Goal: Communication & Community: Answer question/provide support

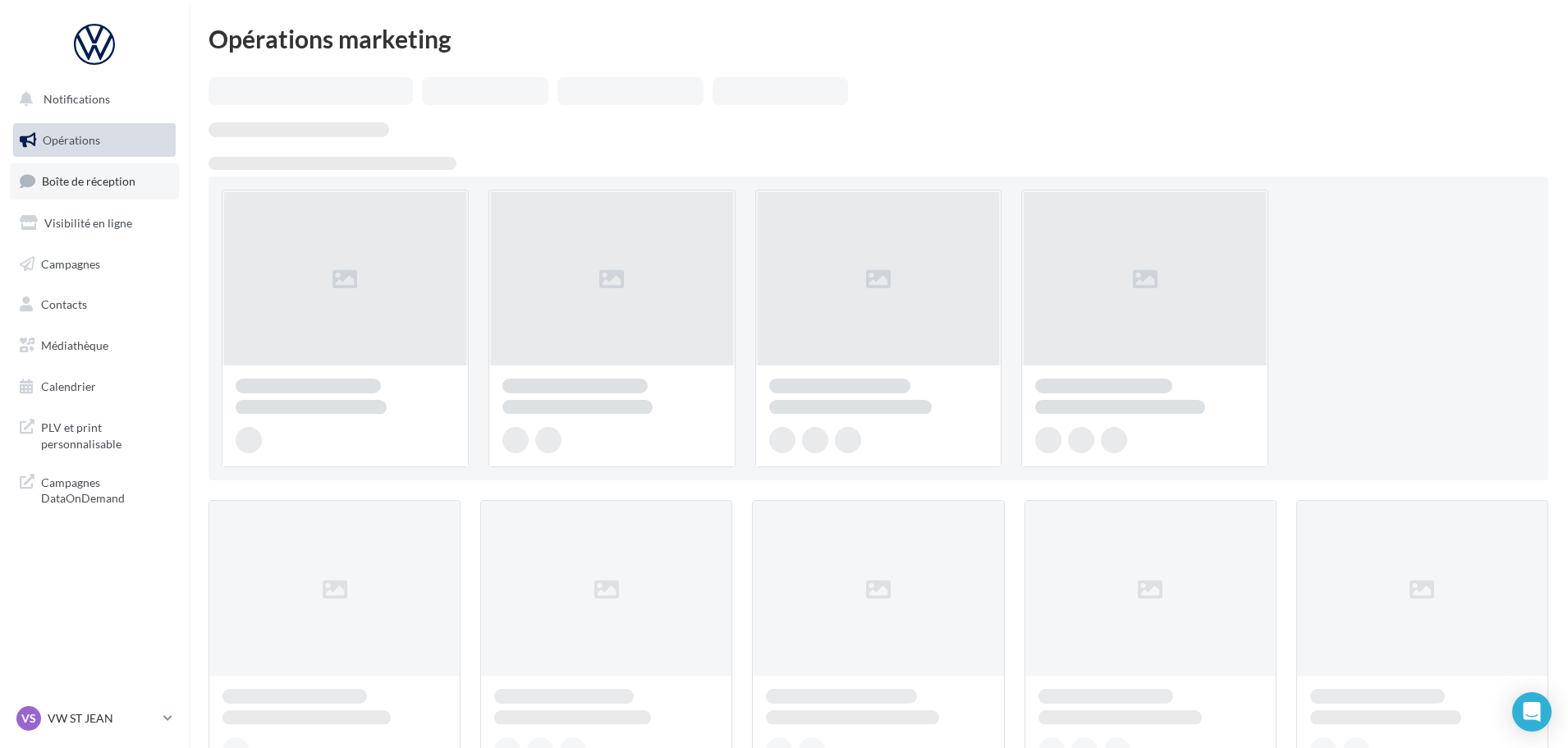
click at [132, 173] on link "Boîte de réception" at bounding box center [94, 181] width 169 height 35
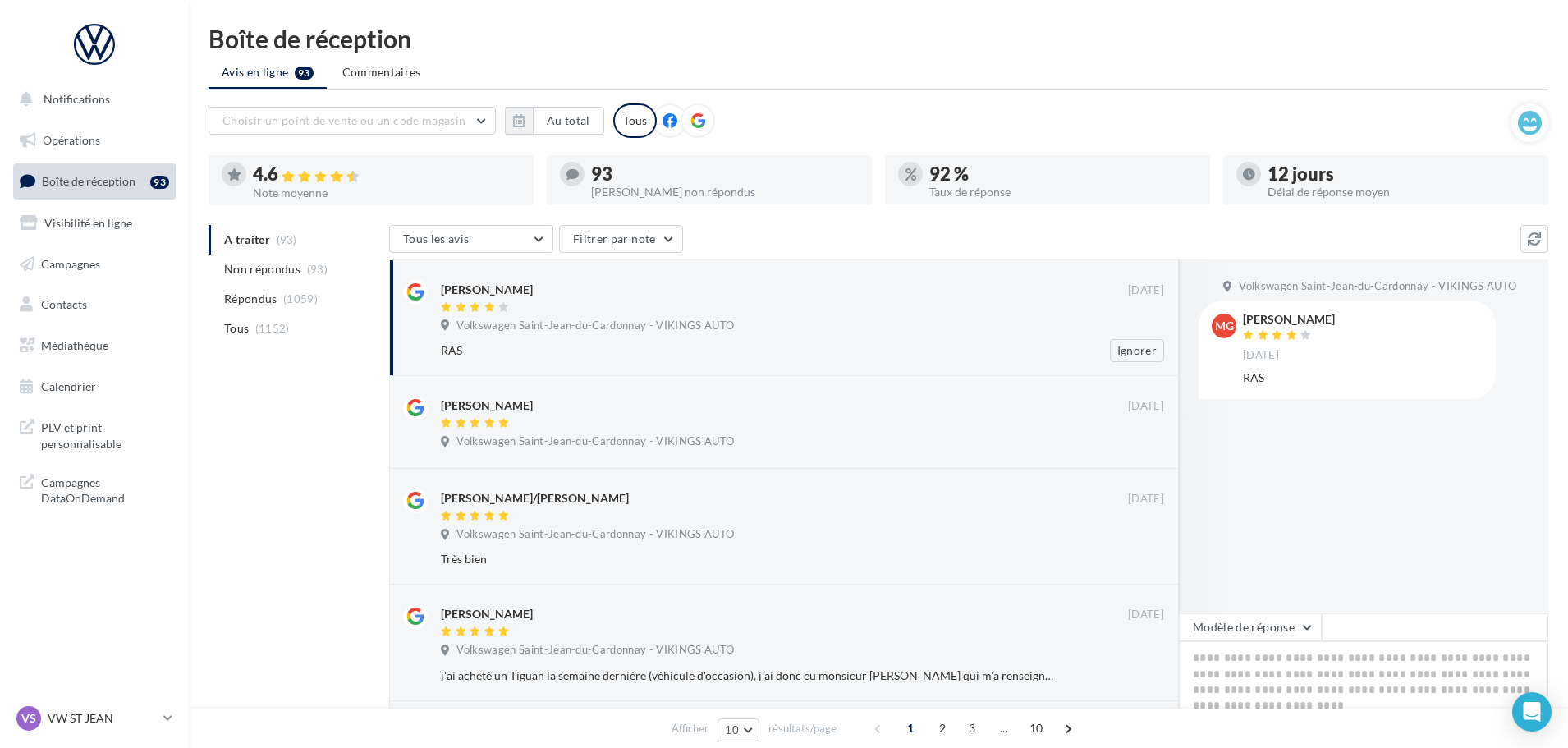
click at [999, 298] on div "[PERSON_NAME]" at bounding box center [784, 297] width 687 height 35
click at [1267, 624] on button "Modèle de réponse" at bounding box center [1251, 626] width 143 height 28
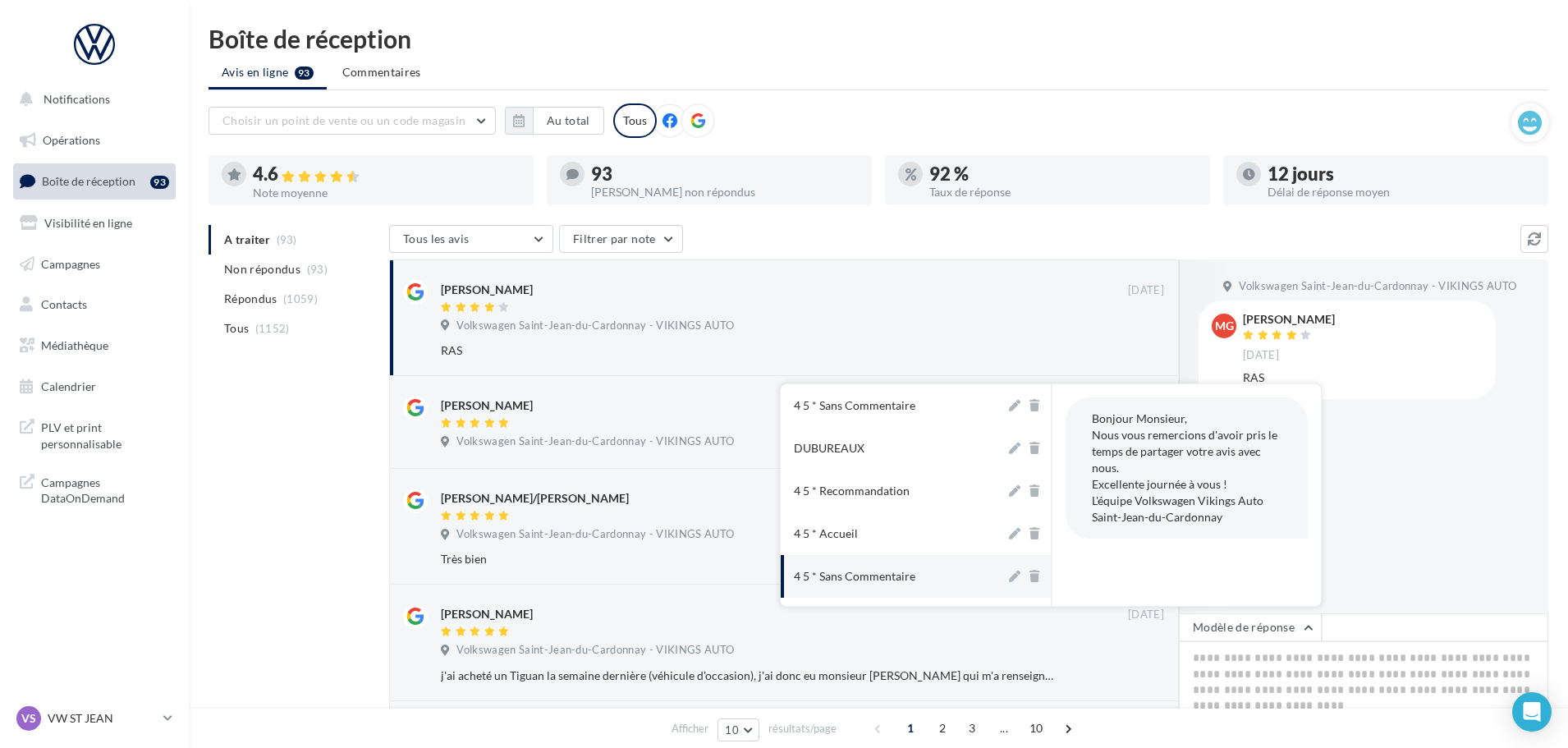
click at [930, 573] on button "4 5 * Sans Commentaire" at bounding box center [893, 576] width 225 height 43
type textarea "**********"
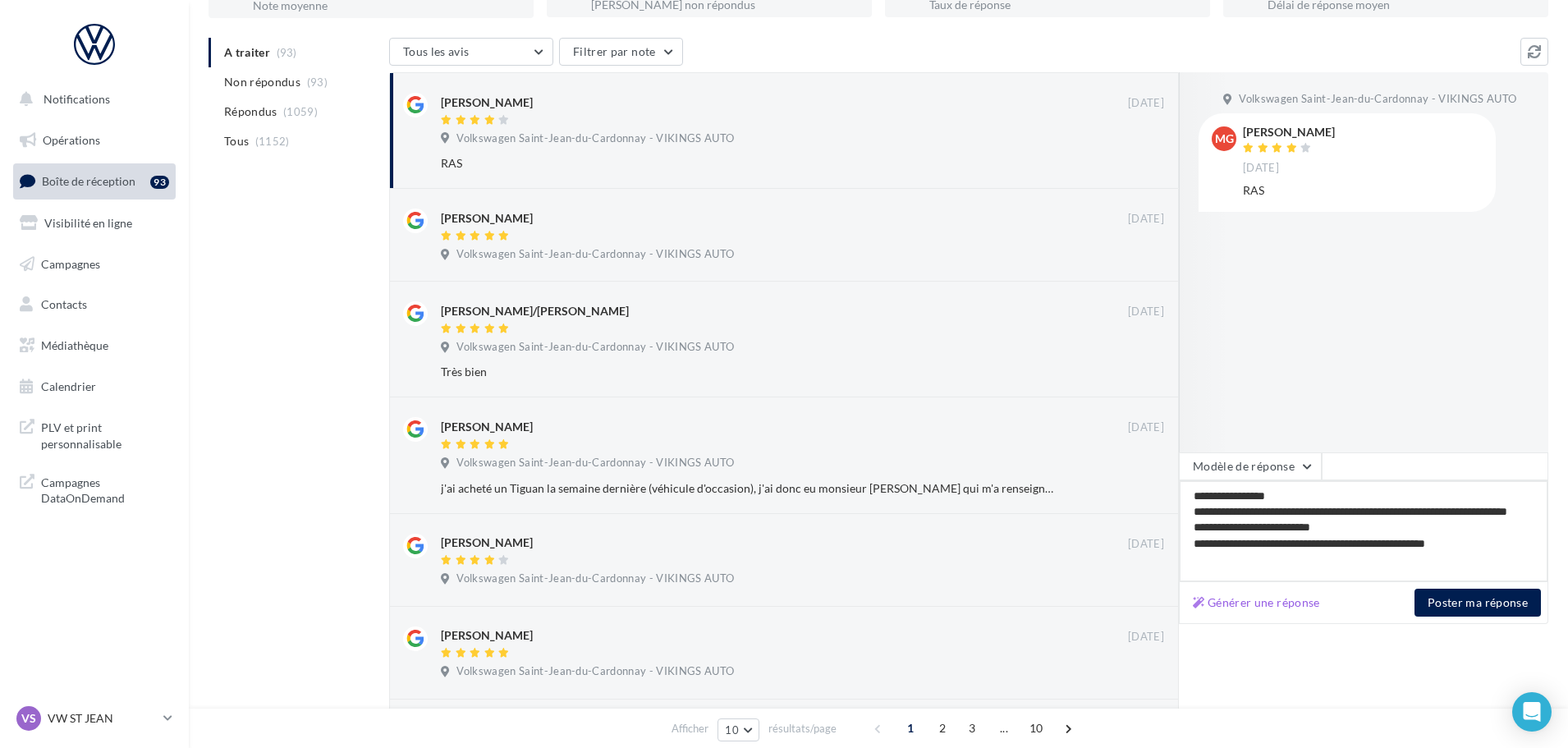
scroll to position [259, 0]
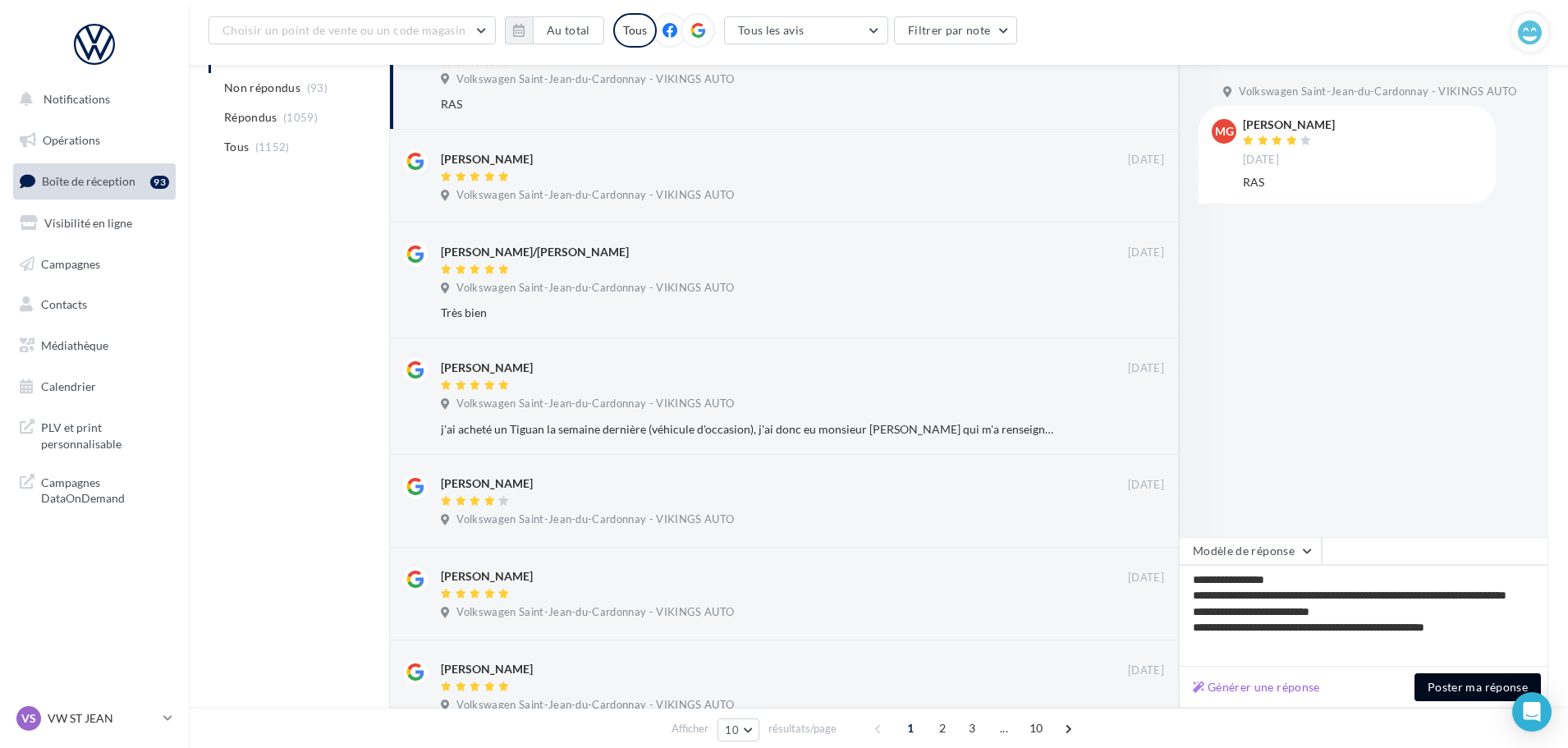
click at [1444, 683] on button "Poster ma réponse" at bounding box center [1477, 686] width 126 height 28
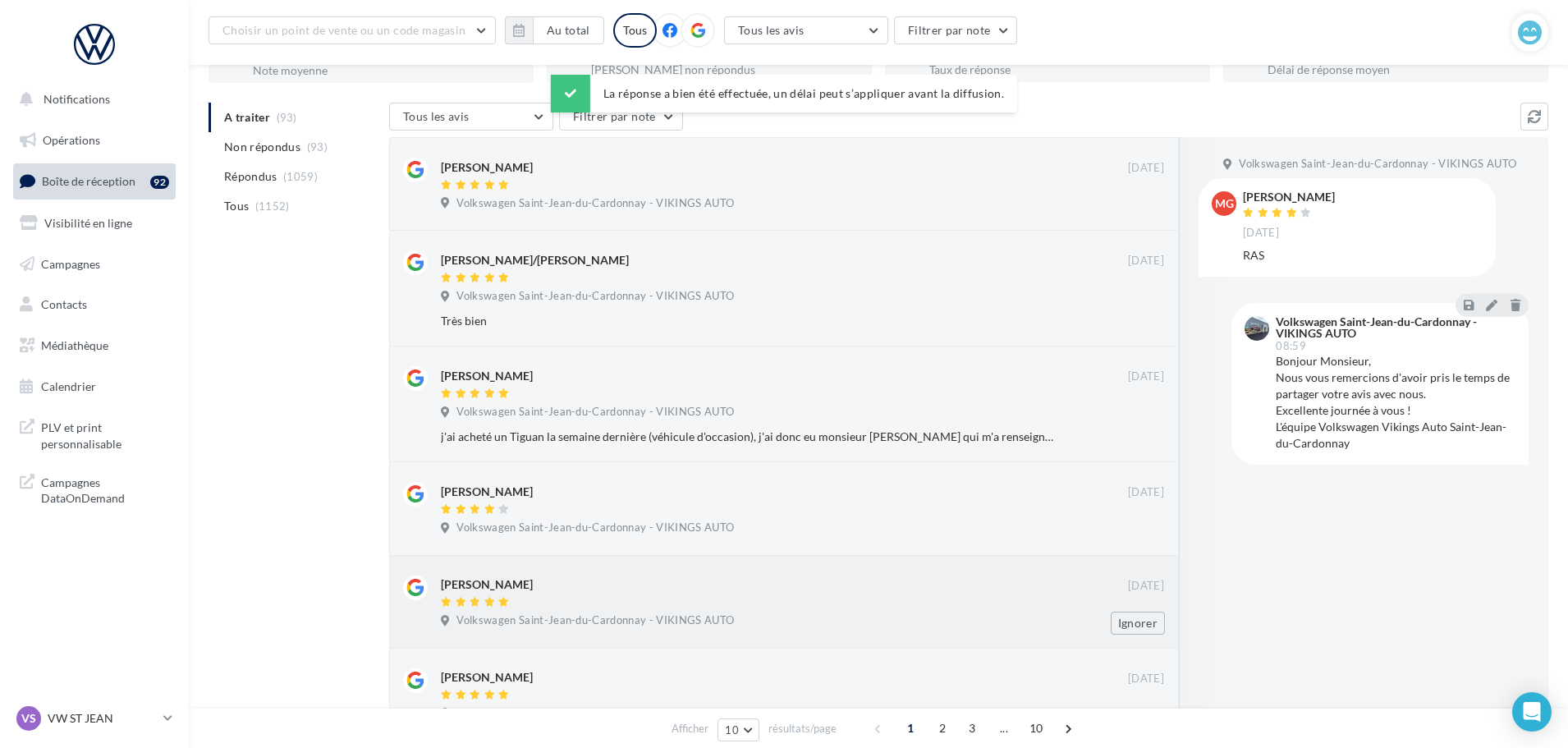
scroll to position [0, 0]
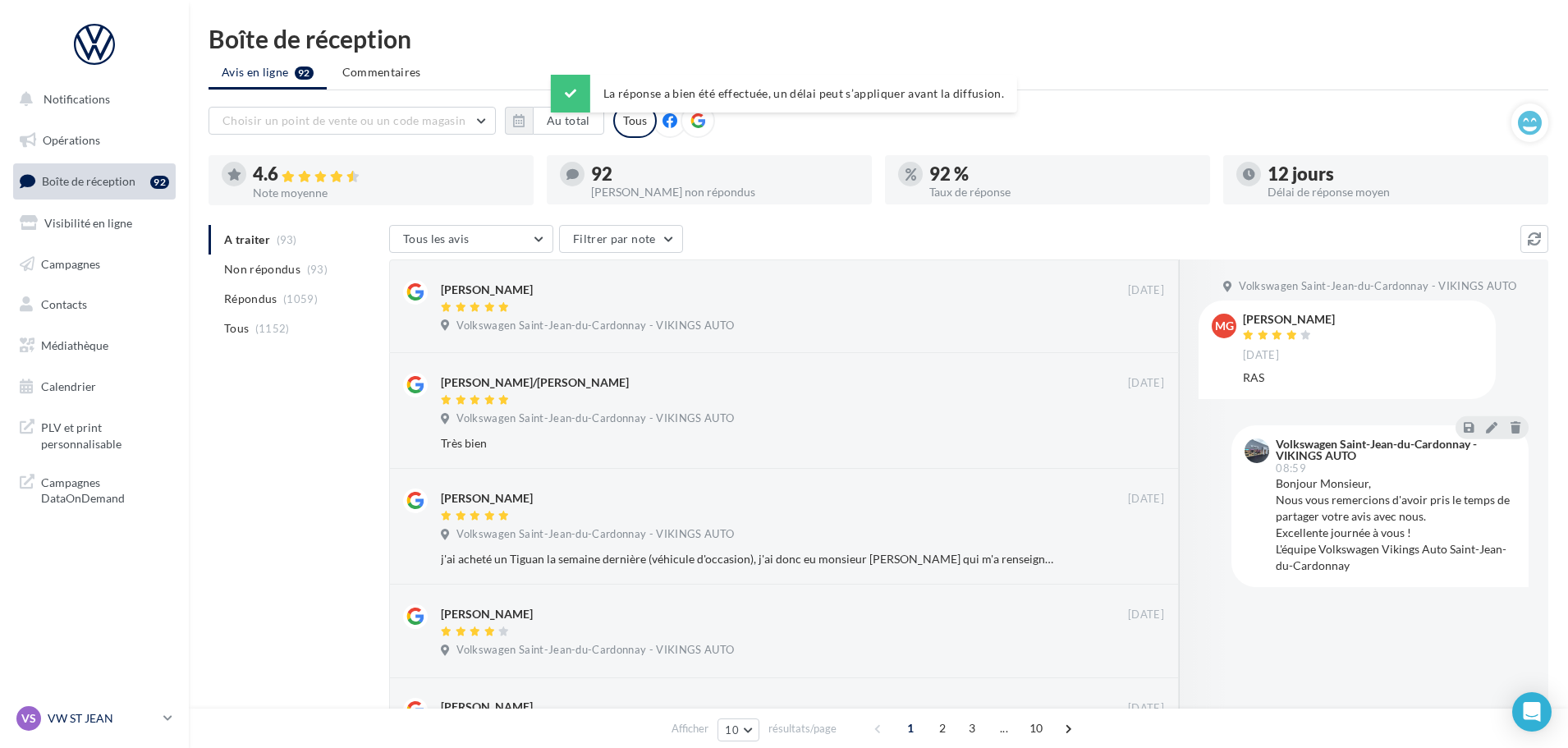
click at [77, 710] on p "VW ST JEAN" at bounding box center [102, 718] width 109 height 16
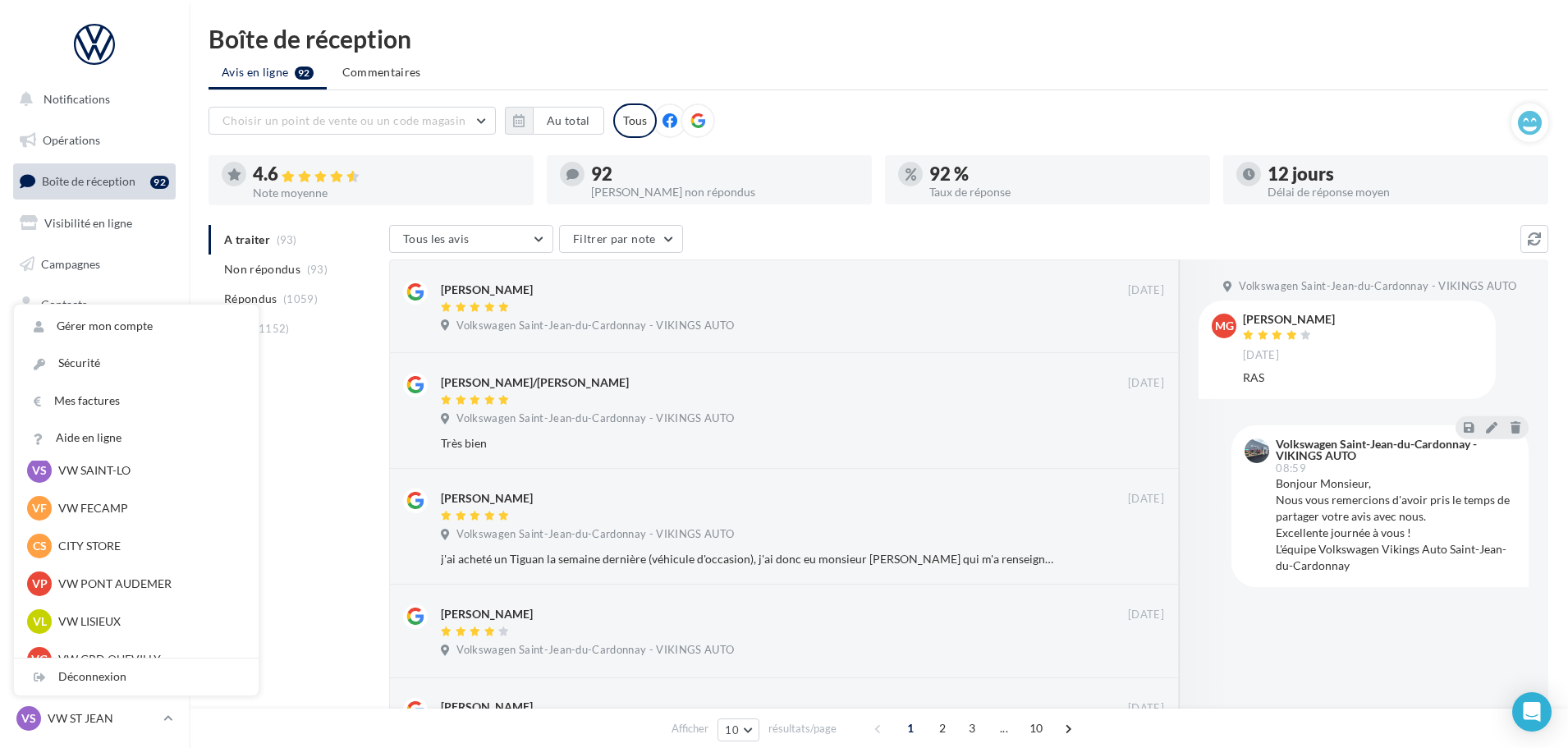
scroll to position [246, 0]
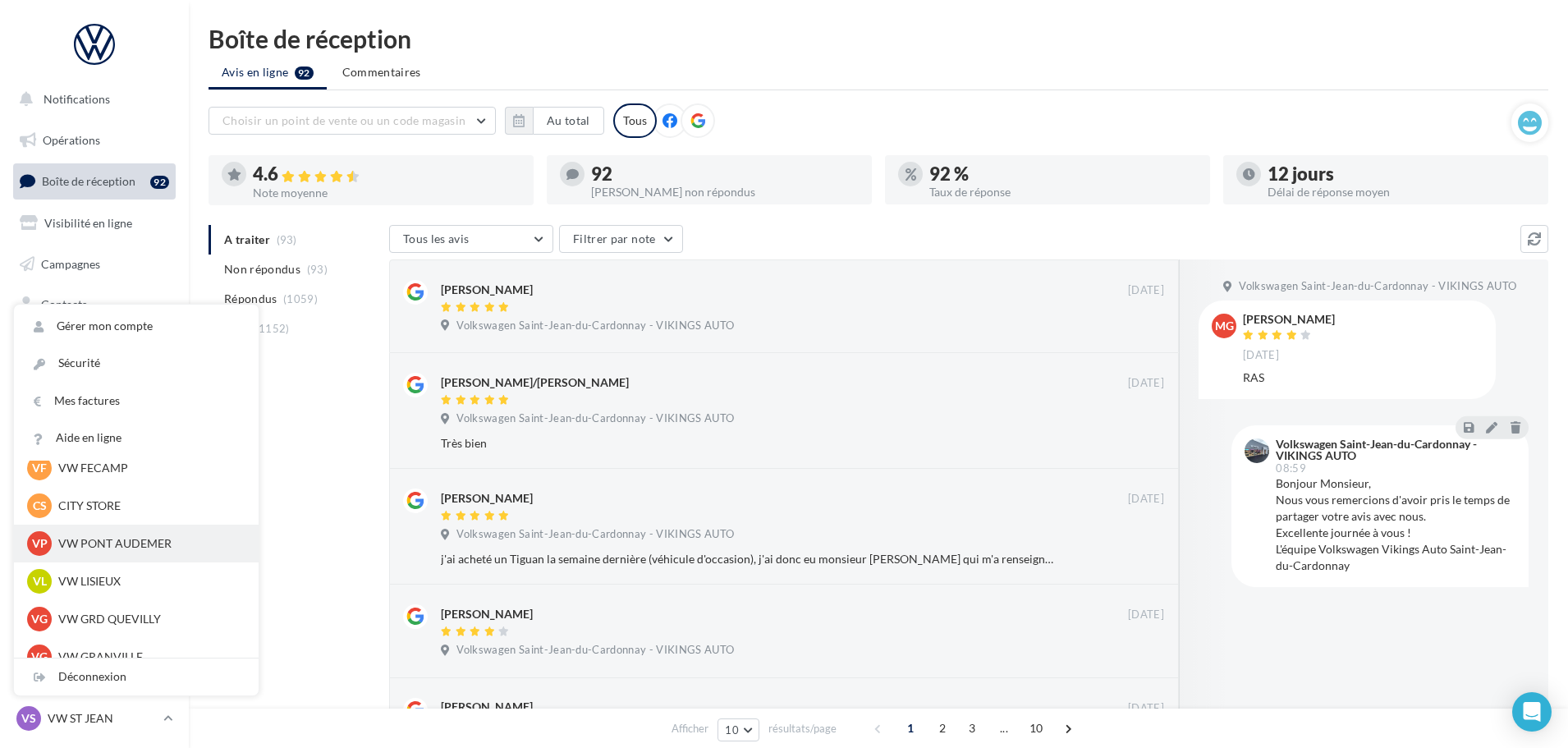
click at [148, 543] on p "VW PONT AUDEMER" at bounding box center [148, 543] width 181 height 16
